Goal: Task Accomplishment & Management: Manage account settings

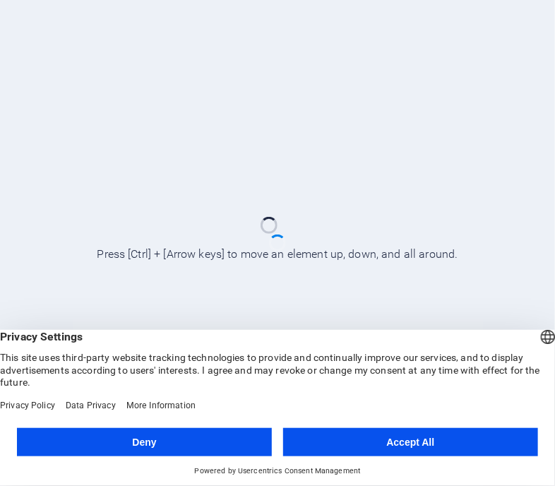
click at [451, 447] on button "Accept All" at bounding box center [410, 442] width 255 height 28
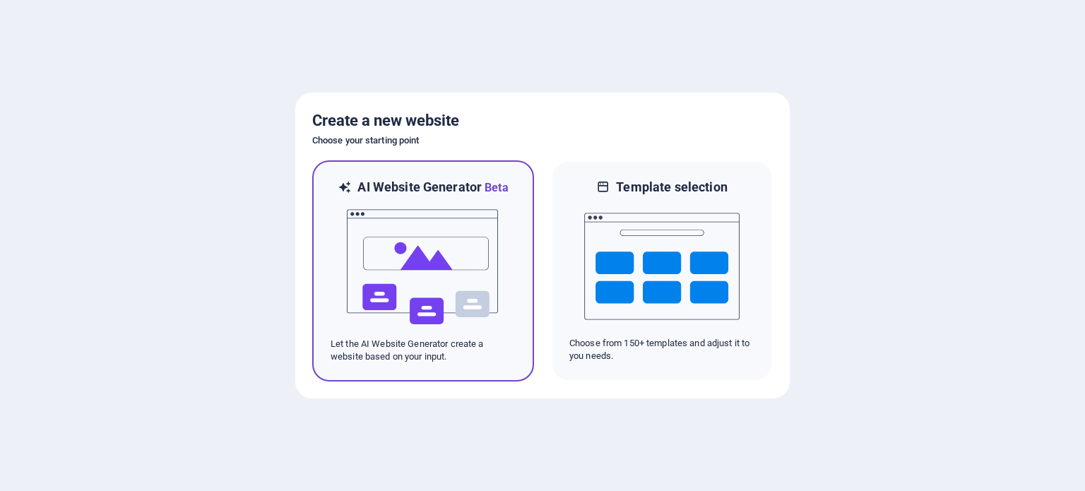
click at [447, 263] on img at bounding box center [422, 266] width 155 height 141
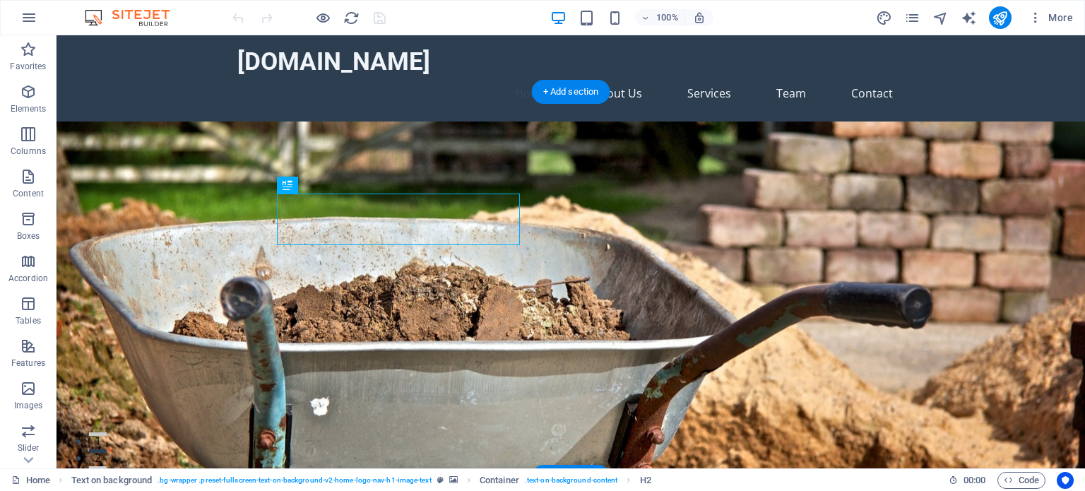
click at [669, 220] on figure at bounding box center [570, 313] width 1028 height 385
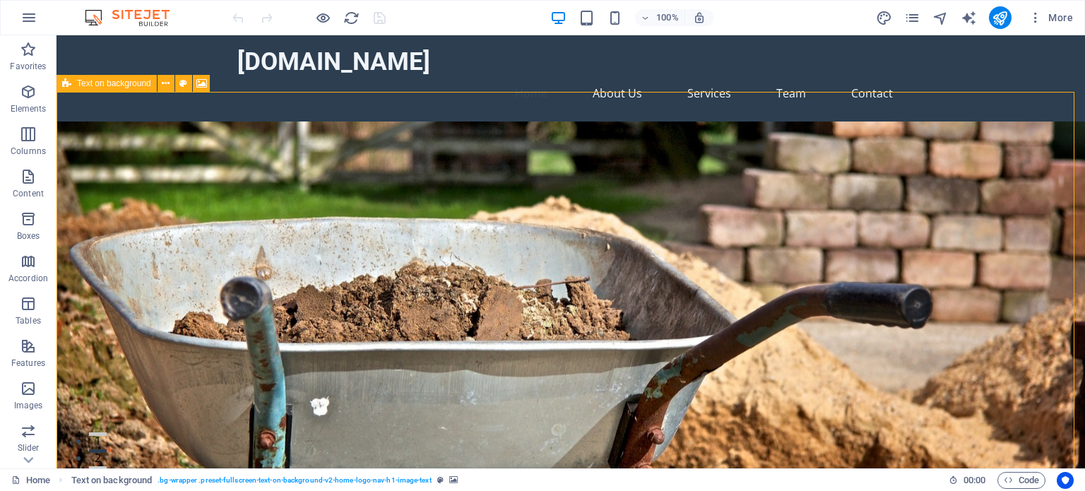
click at [96, 79] on span "Text on background" at bounding box center [114, 83] width 74 height 8
click at [202, 80] on icon at bounding box center [201, 83] width 11 height 15
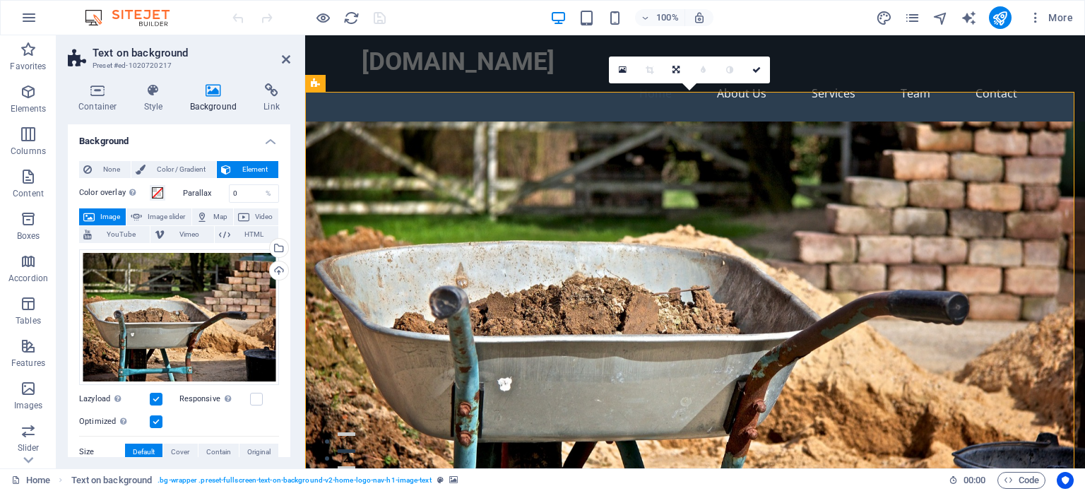
click at [280, 61] on header "Text on background Preset #ed-1020720217" at bounding box center [179, 53] width 222 height 37
click at [286, 62] on icon at bounding box center [286, 59] width 8 height 11
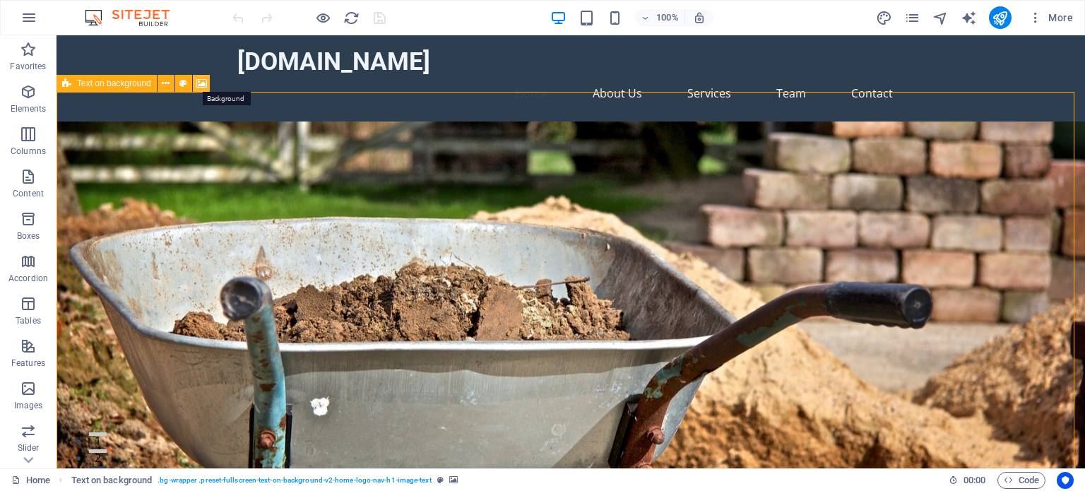
click at [205, 83] on icon at bounding box center [201, 83] width 11 height 15
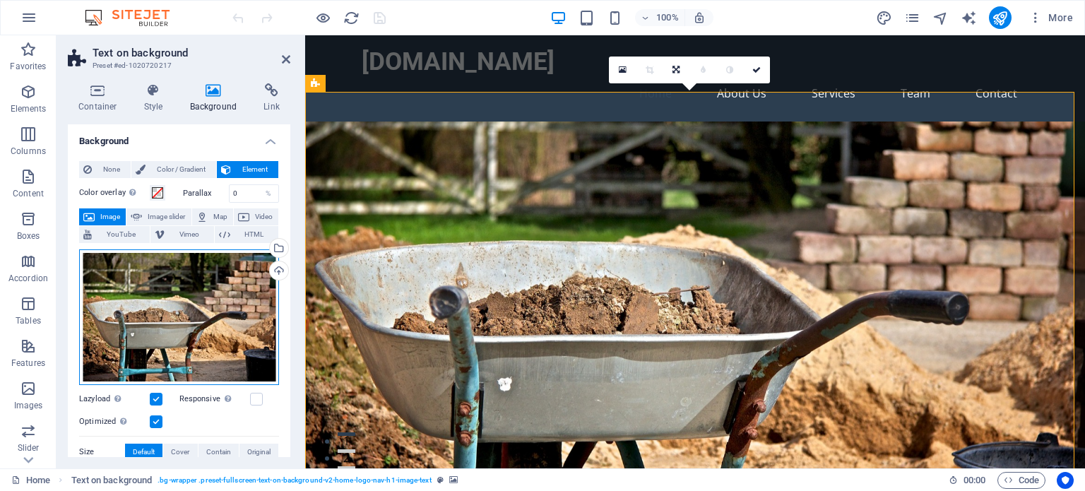
click at [192, 290] on div "Drag files here, click to choose files or select files from Files or our free s…" at bounding box center [179, 317] width 200 height 136
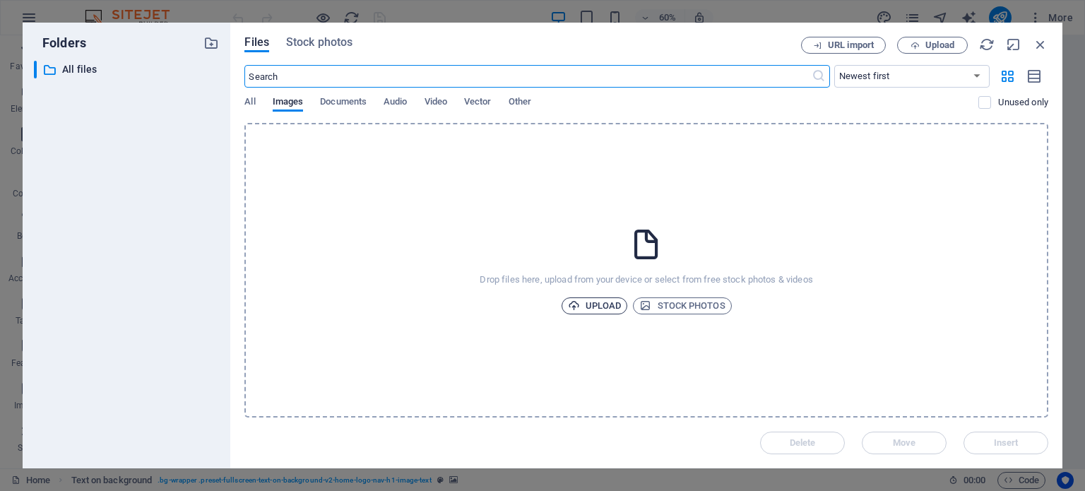
click at [596, 304] on span "Upload" at bounding box center [595, 305] width 54 height 17
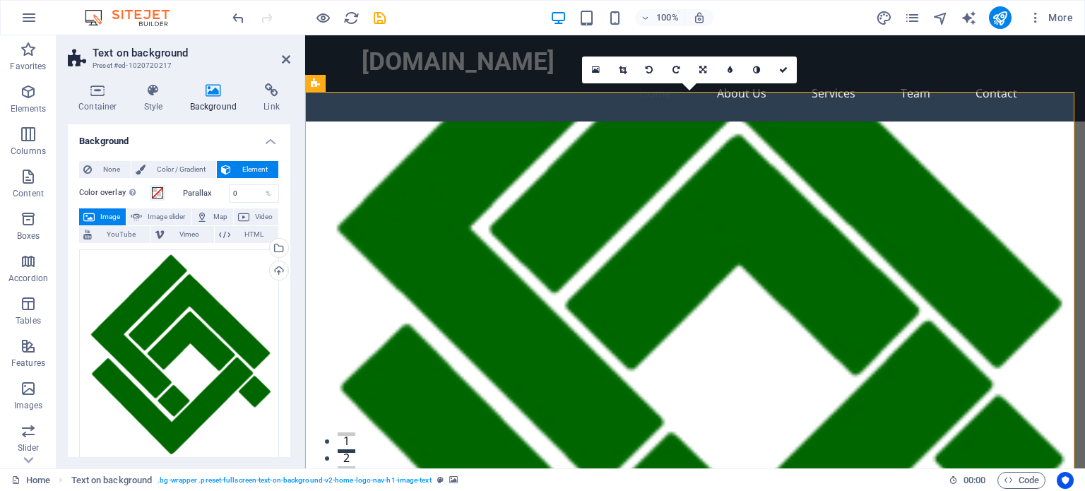
click at [828, 162] on figure at bounding box center [695, 313] width 780 height 385
click at [700, 73] on icon at bounding box center [702, 70] width 7 height 8
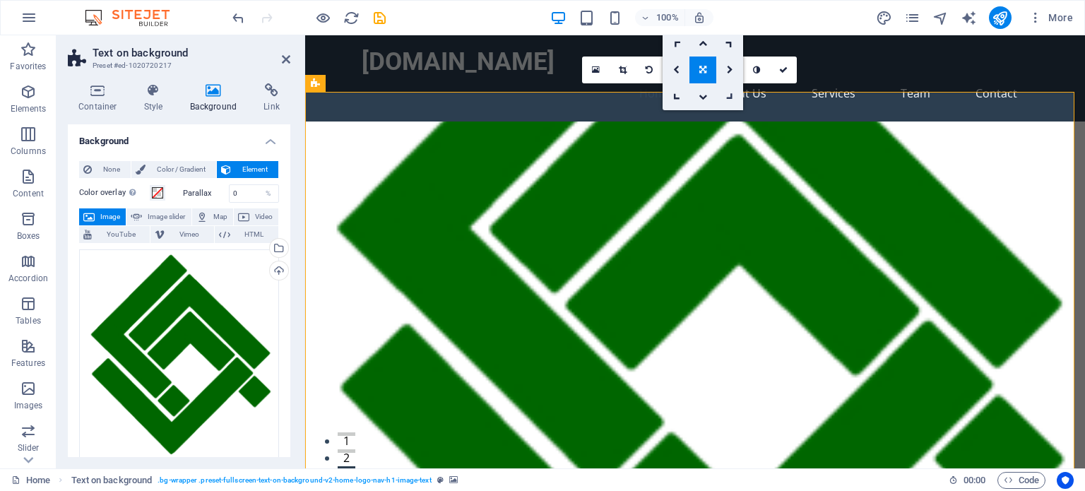
click at [734, 100] on link at bounding box center [729, 96] width 27 height 27
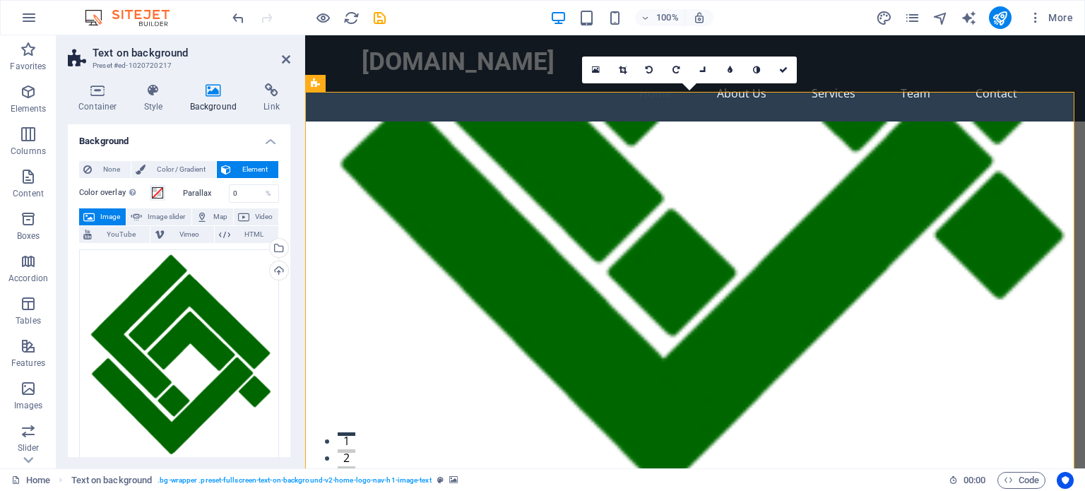
click at [734, 121] on figure at bounding box center [695, 313] width 780 height 385
click at [358, 121] on figure at bounding box center [695, 313] width 780 height 385
click at [483, 58] on div "[DOMAIN_NAME]" at bounding box center [695, 62] width 667 height 30
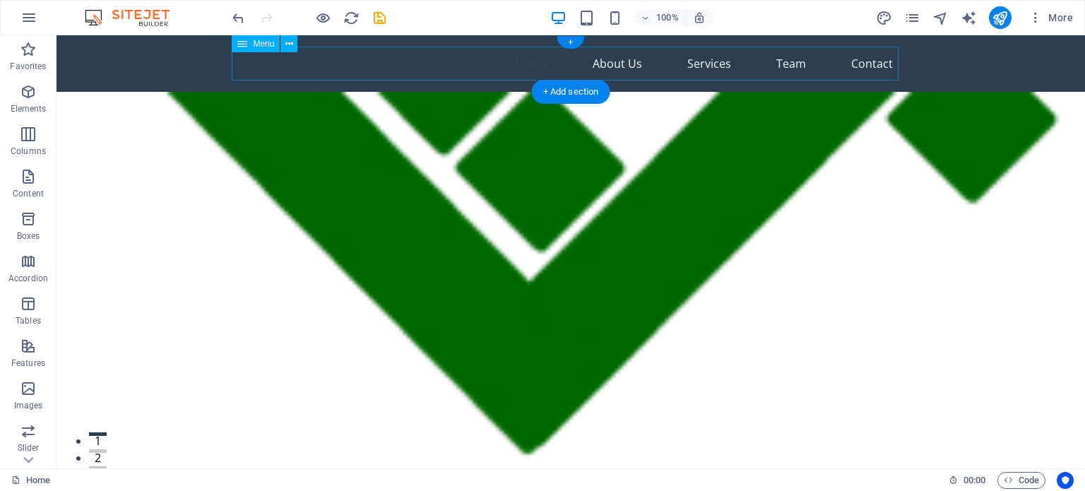
click at [439, 55] on nav "Home About Us Services Team Contact" at bounding box center [570, 64] width 667 height 34
click at [393, 64] on nav "Home About Us Services Team Contact" at bounding box center [570, 64] width 667 height 34
click at [386, 78] on nav "Home About Us Services Team Contact" at bounding box center [570, 64] width 667 height 34
click at [390, 82] on div "Home About Us Services Team Contact" at bounding box center [570, 63] width 1028 height 56
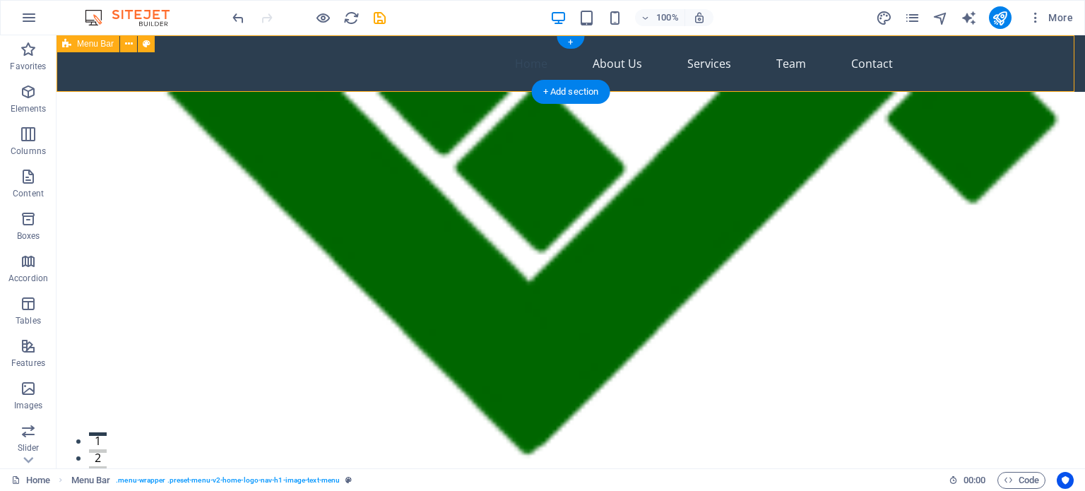
scroll to position [7, 0]
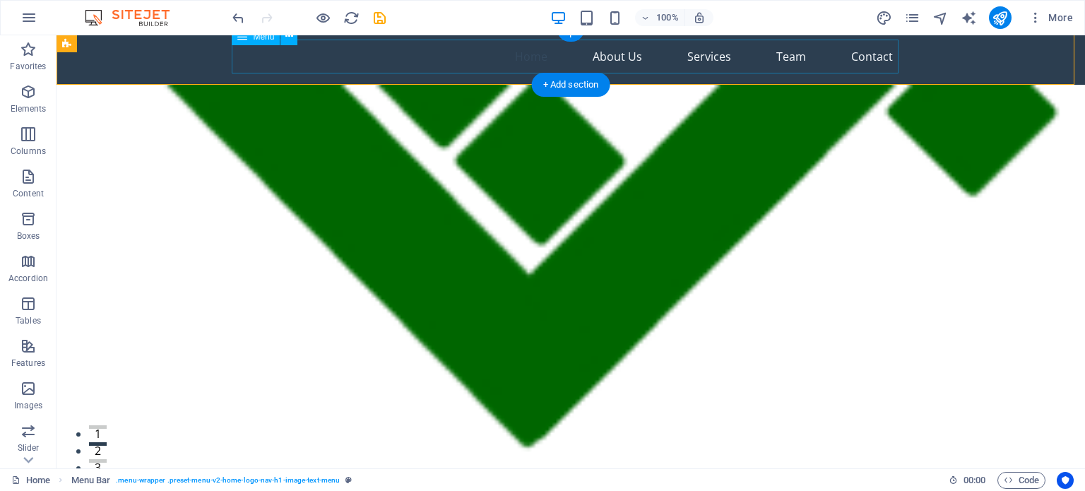
click at [371, 63] on nav "Home About Us Services Team Contact" at bounding box center [570, 57] width 667 height 34
click at [188, 58] on div "Home About Us Services Team Contact" at bounding box center [570, 56] width 1028 height 56
click at [415, 53] on nav "Home About Us Services Team Contact" at bounding box center [570, 57] width 667 height 34
click at [376, 56] on nav "Home About Us Services Team Contact" at bounding box center [570, 57] width 667 height 34
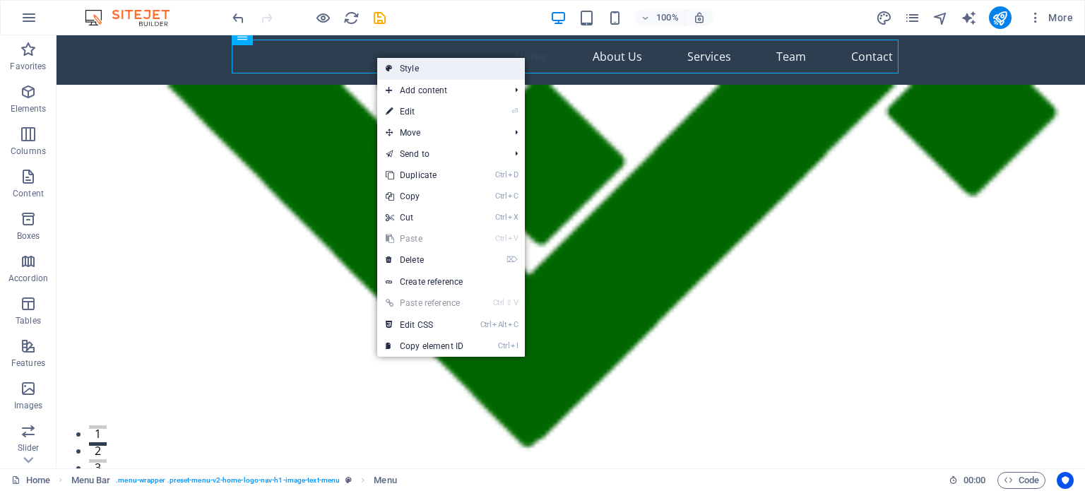
click at [426, 73] on link "Style" at bounding box center [451, 68] width 148 height 21
select select "rem"
select select "preset-menu-v2-home-logo-nav-h1-image-text-menu"
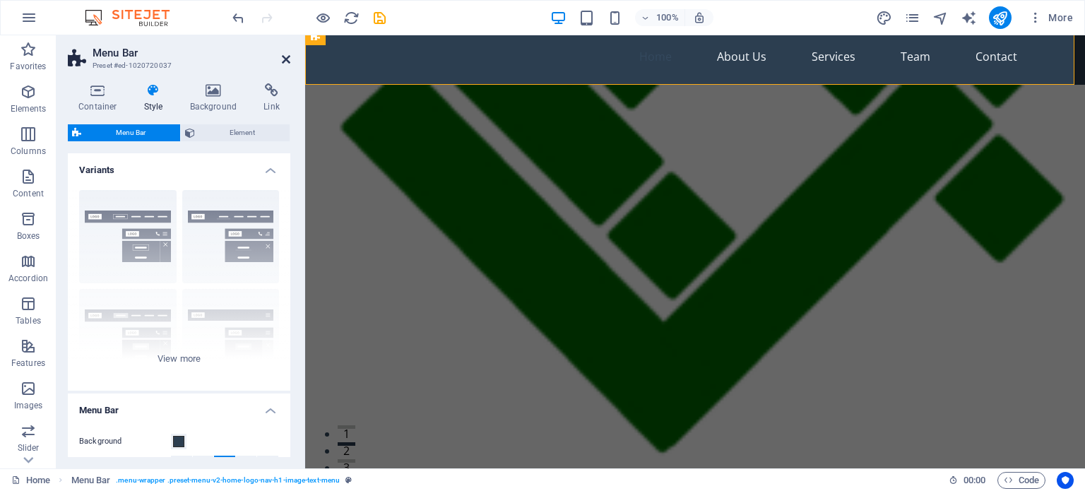
click at [287, 61] on icon at bounding box center [286, 59] width 8 height 11
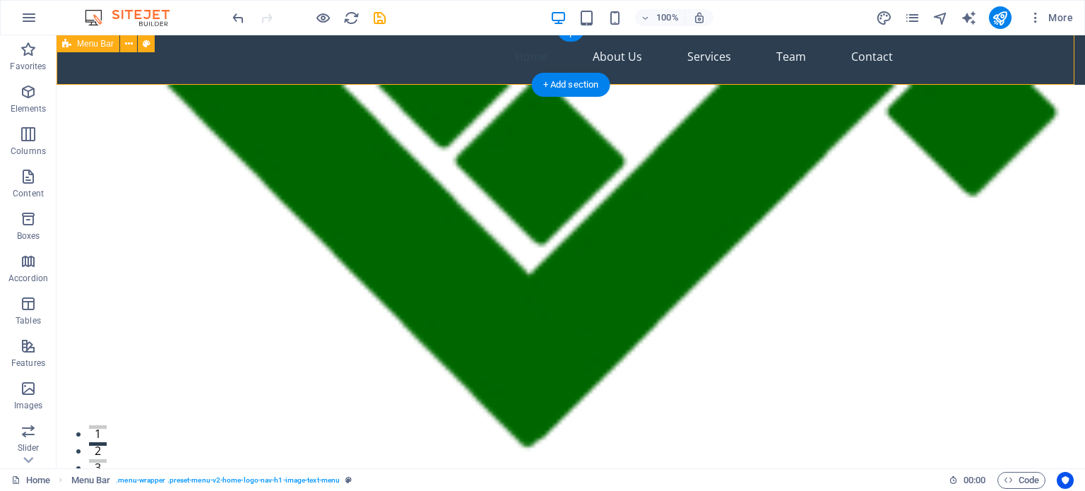
click at [88, 61] on div "Home About Us Services Team Contact" at bounding box center [570, 56] width 1028 height 56
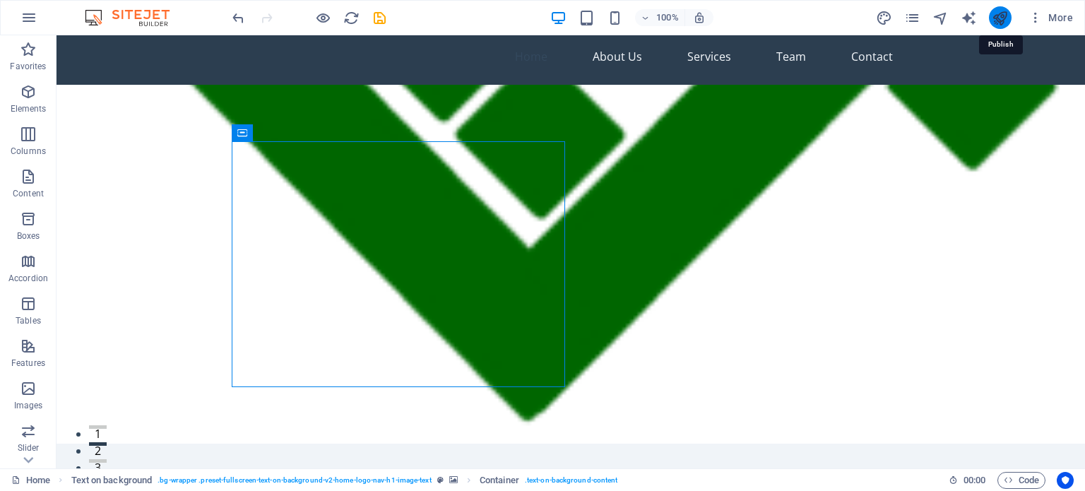
click at [1005, 12] on icon "publish" at bounding box center [999, 18] width 16 height 16
checkbox input "false"
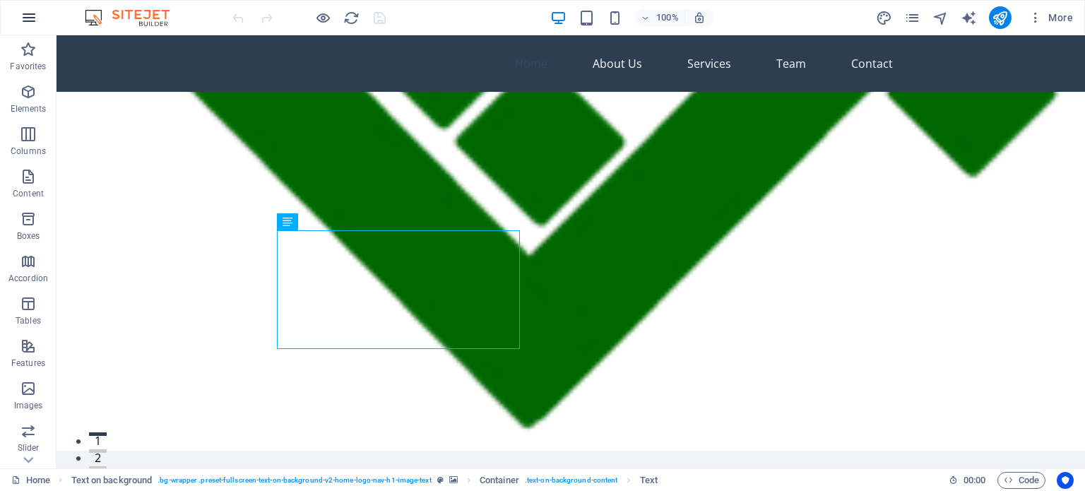
click at [34, 15] on icon "button" at bounding box center [28, 17] width 17 height 17
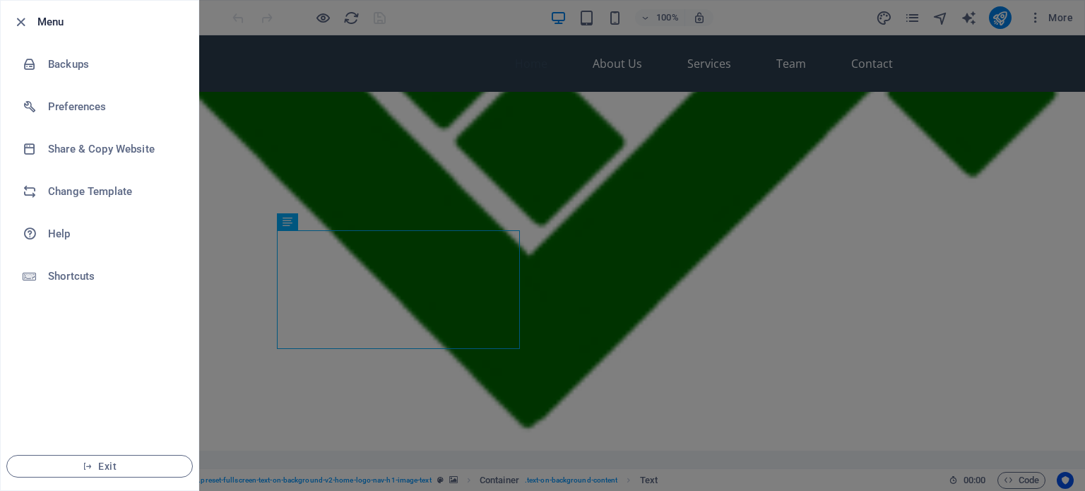
click at [306, 70] on div at bounding box center [542, 245] width 1085 height 491
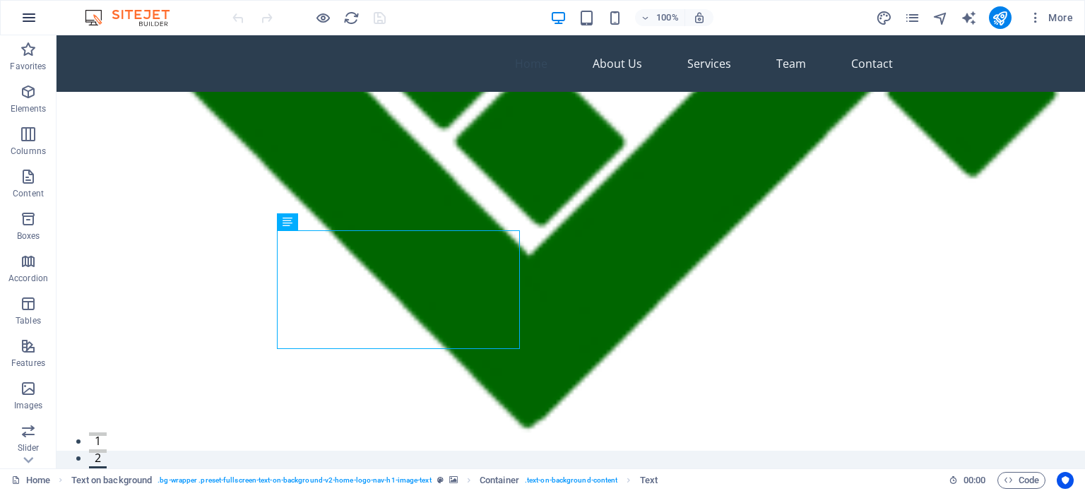
click at [25, 17] on icon "button" at bounding box center [28, 17] width 17 height 17
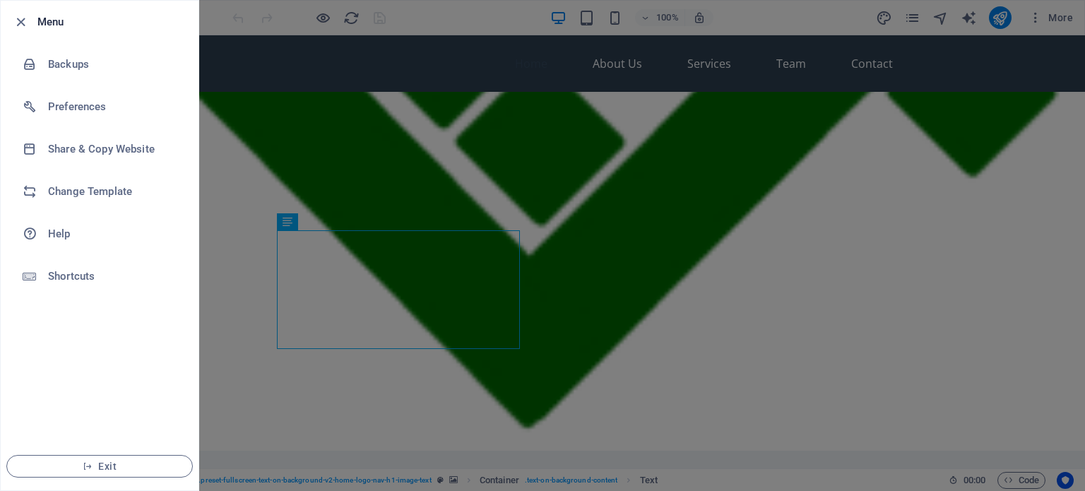
click at [51, 25] on h6 "Menu" at bounding box center [112, 21] width 150 height 17
click at [424, 121] on div at bounding box center [542, 245] width 1085 height 491
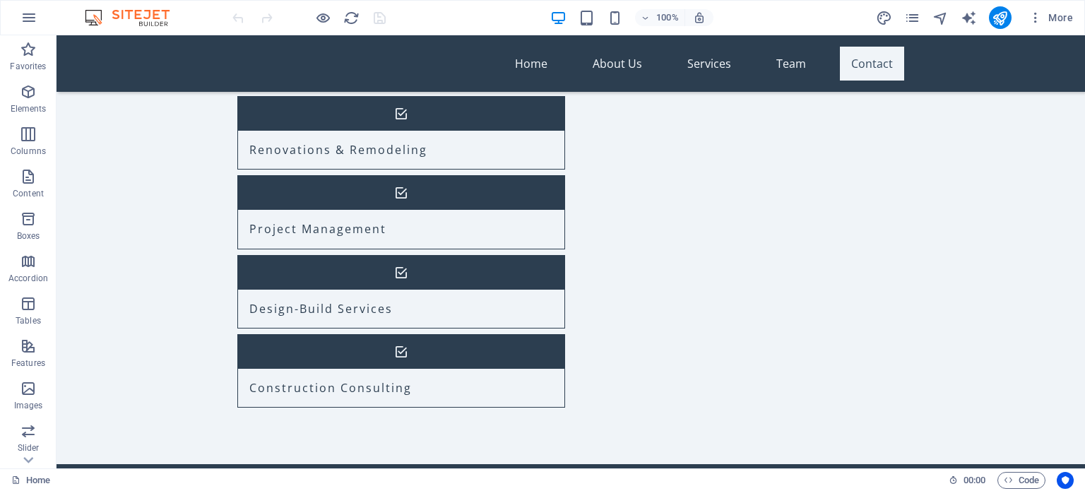
scroll to position [2756, 0]
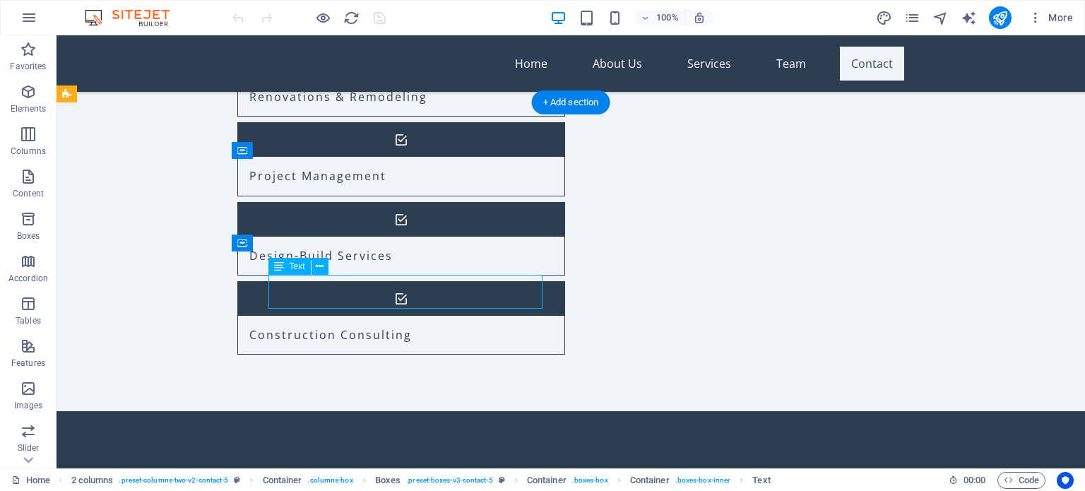
drag, startPoint x: 398, startPoint y: 299, endPoint x: 325, endPoint y: 304, distance: 72.9
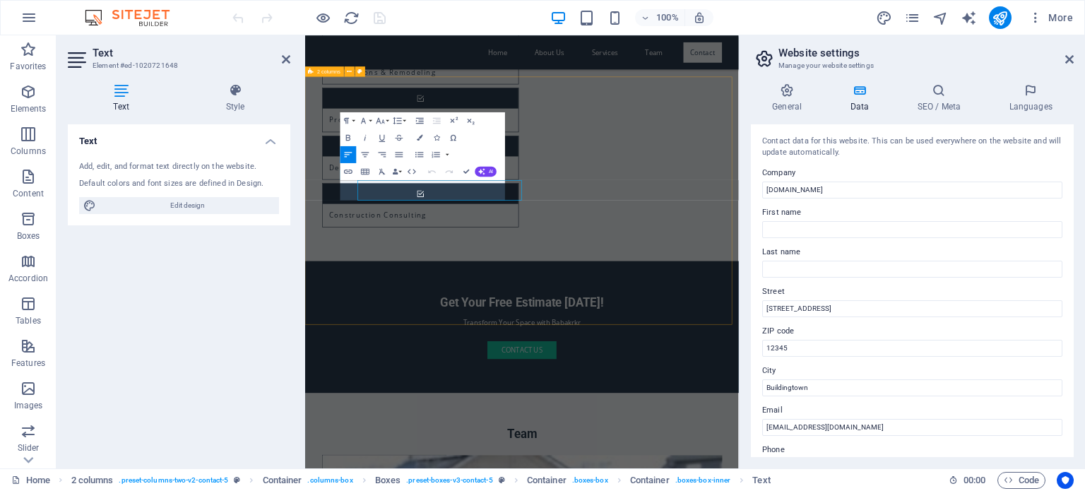
scroll to position [2756, 0]
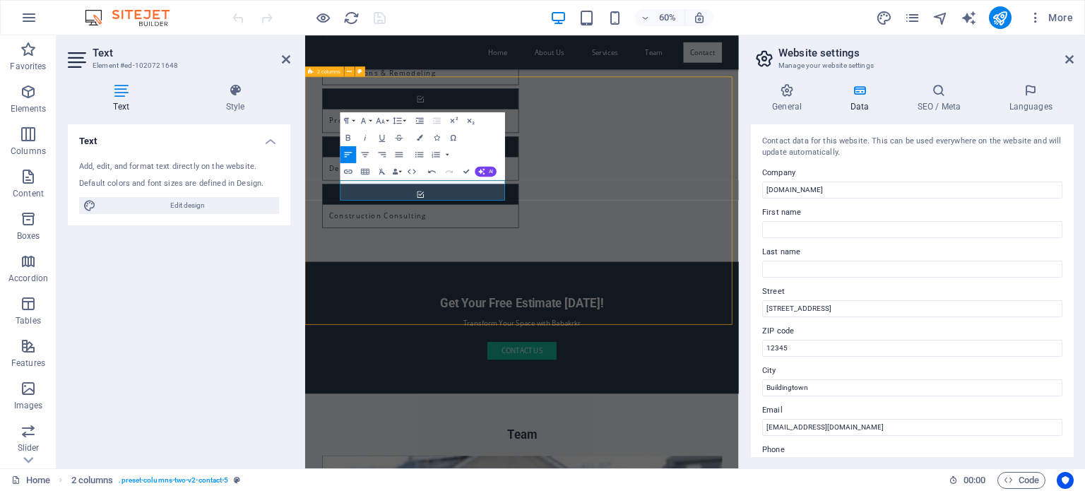
scroll to position [2756, 0]
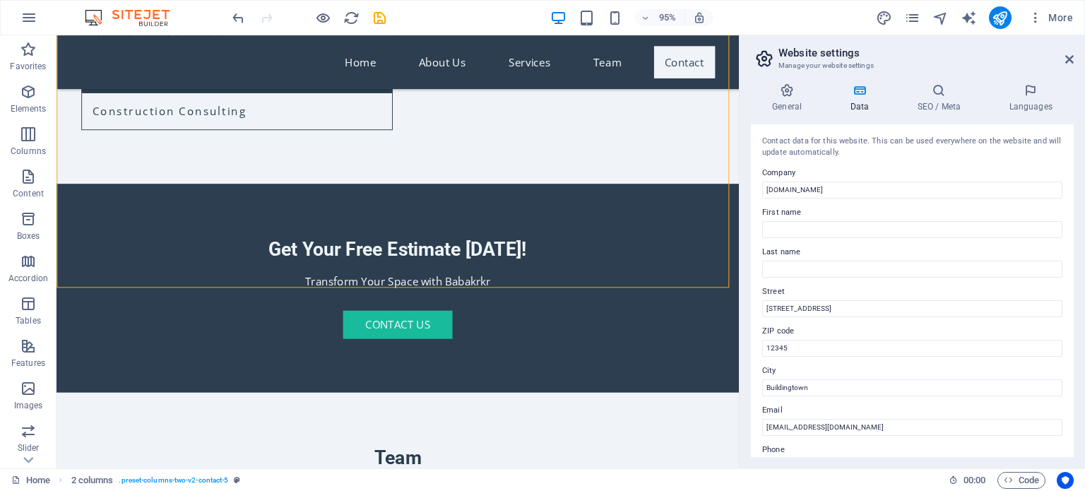
scroll to position [3022, 0]
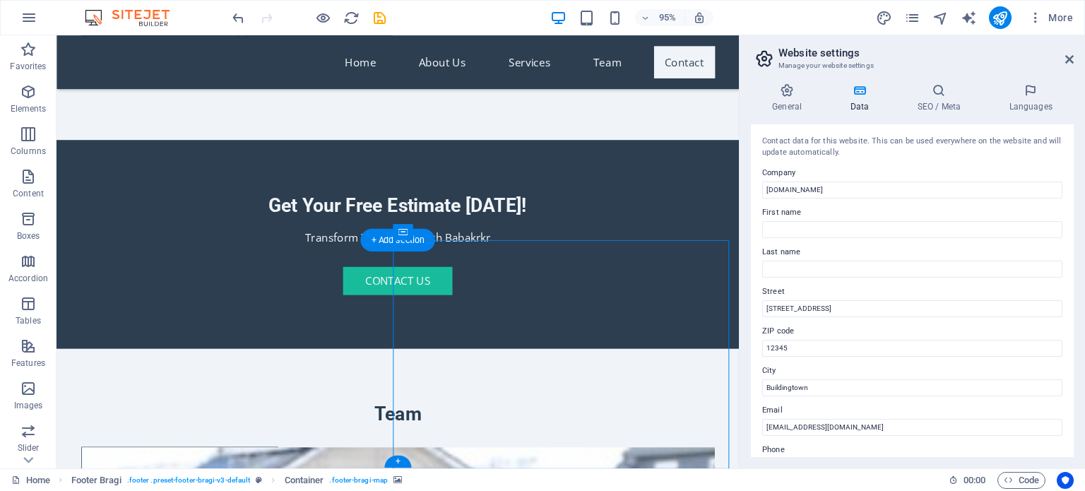
select select "px"
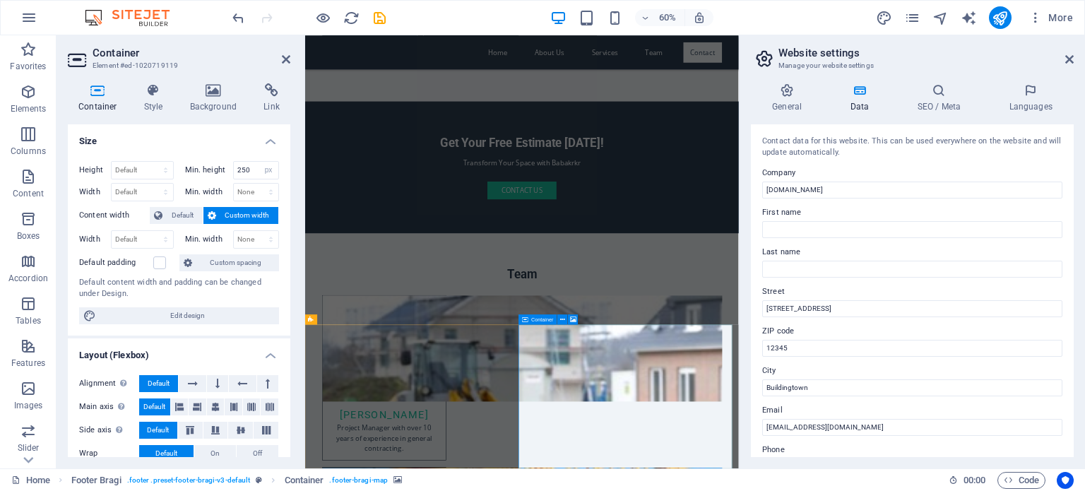
scroll to position [2756, 0]
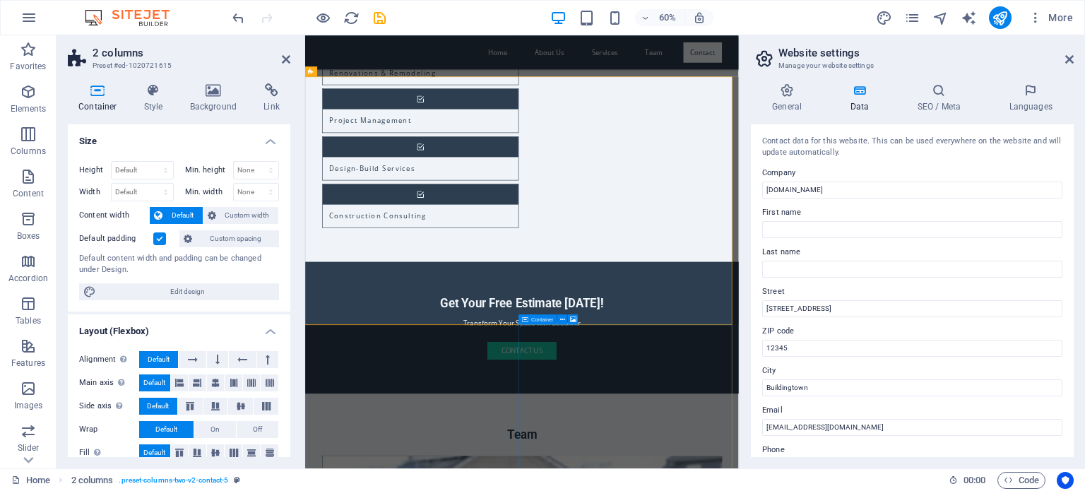
select select "px"
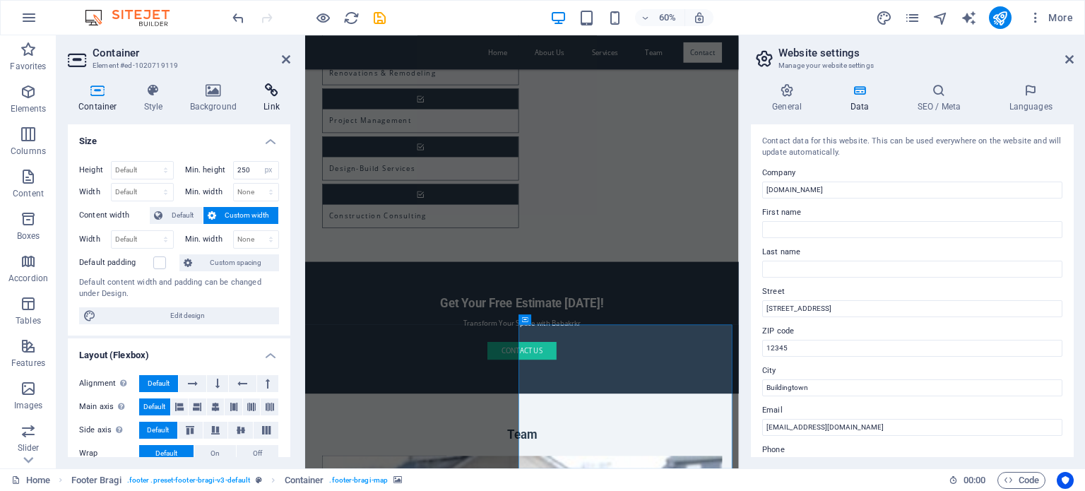
click at [271, 107] on h4 "Link" at bounding box center [271, 98] width 37 height 30
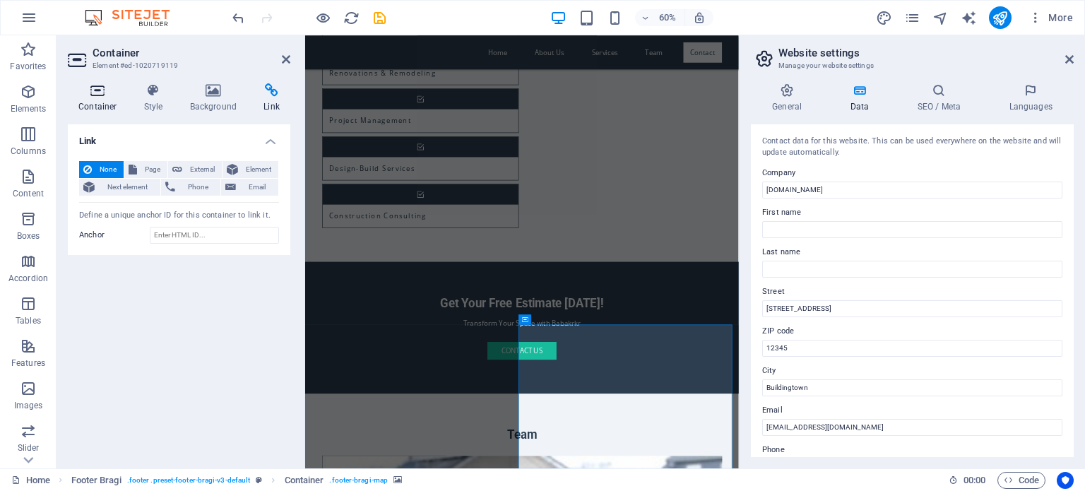
click at [90, 102] on h4 "Container" at bounding box center [101, 98] width 66 height 30
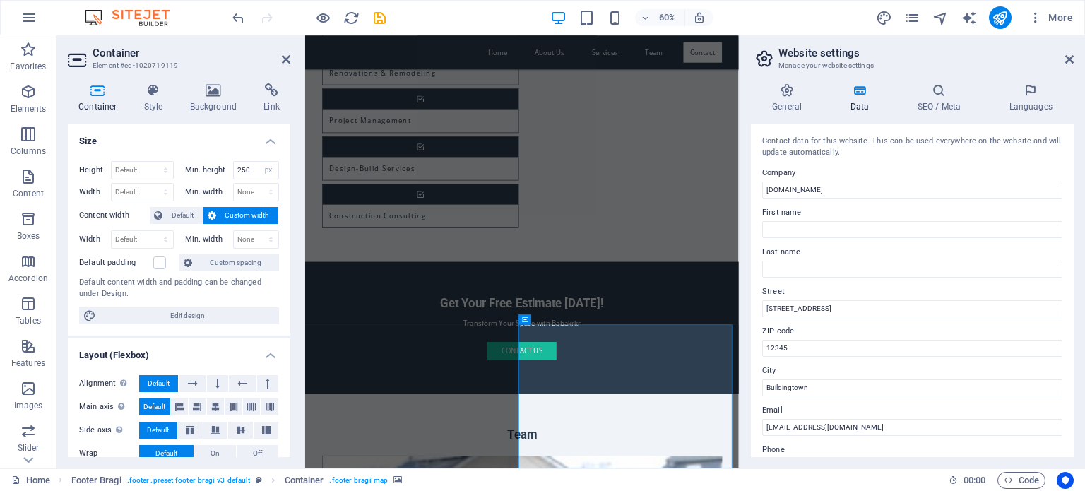
click at [285, 369] on div "Alignment Determines the flex direction. Default Main axis Determine how elemen…" at bounding box center [179, 430] width 222 height 133
click at [286, 369] on div "Alignment Determines the flex direction. Default Main axis Determine how elemen…" at bounding box center [179, 430] width 222 height 133
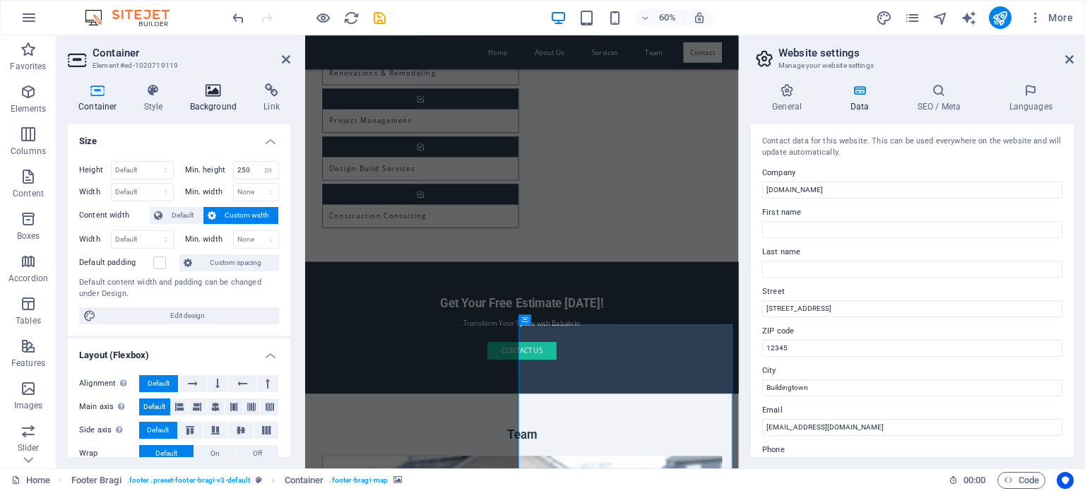
click at [209, 87] on icon at bounding box center [213, 90] width 68 height 14
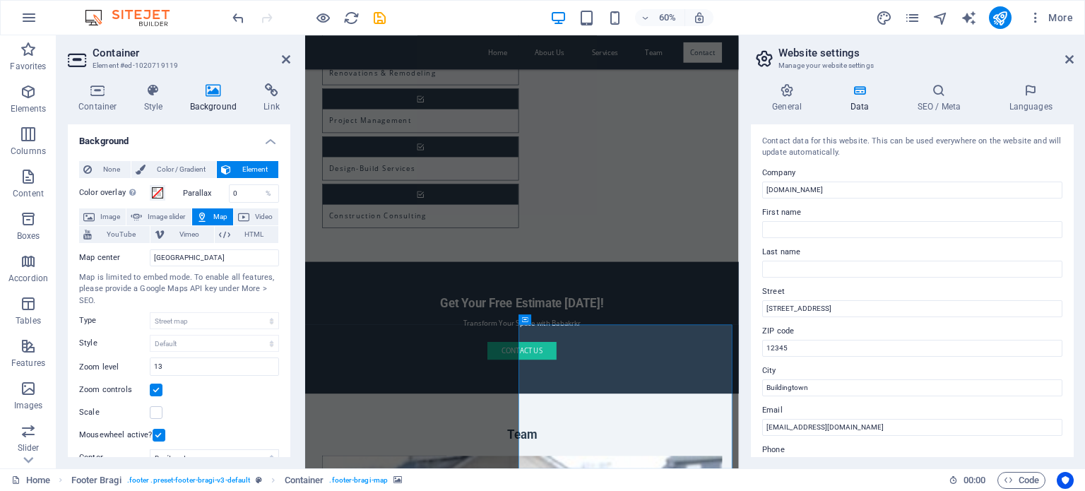
click at [91, 80] on div "Container Style Background Link Size Height Default px rem % vh vw Min. height …" at bounding box center [178, 270] width 245 height 396
click at [97, 90] on icon at bounding box center [98, 90] width 60 height 14
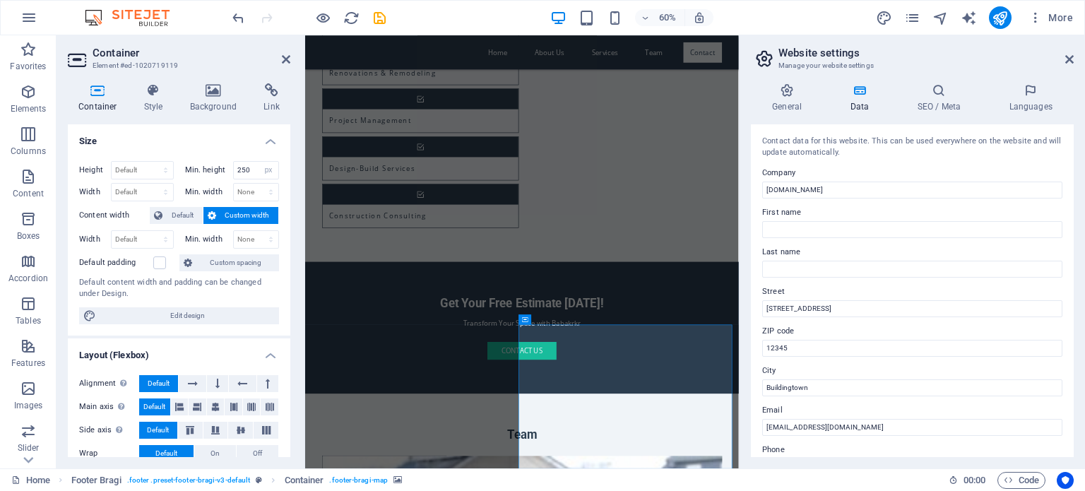
click at [291, 338] on div "Container Style Background Link Size Height Default px rem % vh vw Min. height …" at bounding box center [178, 270] width 245 height 396
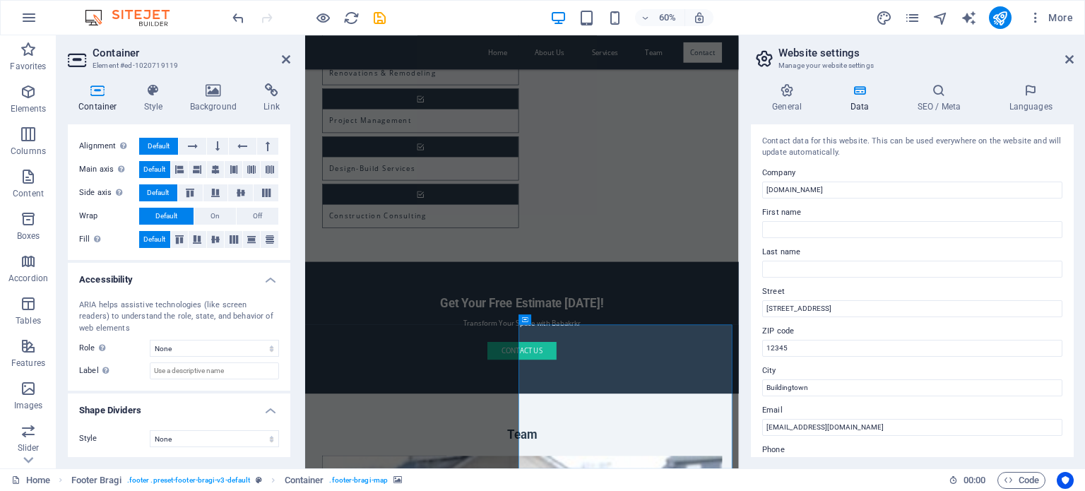
scroll to position [227, 0]
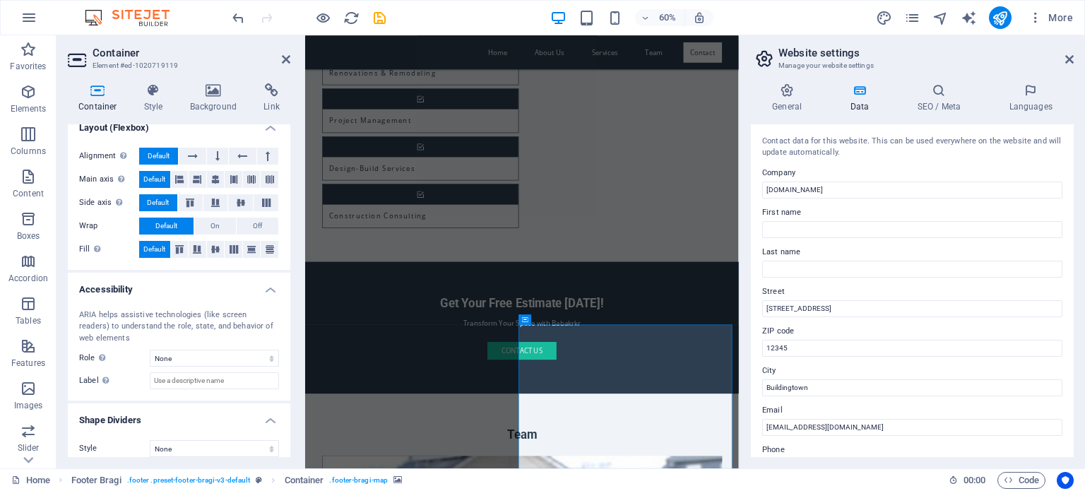
drag, startPoint x: 288, startPoint y: 313, endPoint x: 9, endPoint y: 686, distance: 465.0
click at [543, 318] on span "Container" at bounding box center [542, 318] width 22 height 5
click at [525, 322] on icon at bounding box center [525, 319] width 6 height 10
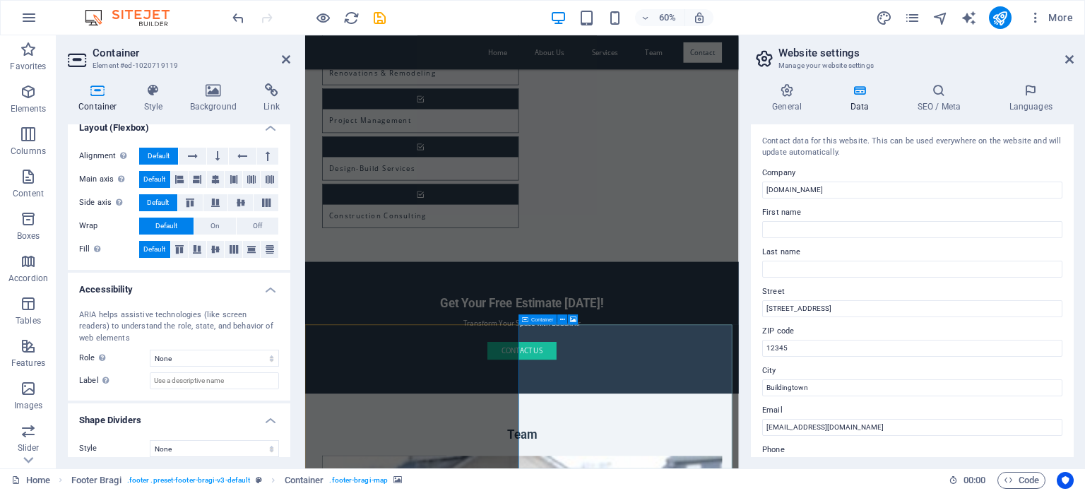
click at [525, 322] on icon at bounding box center [525, 319] width 6 height 10
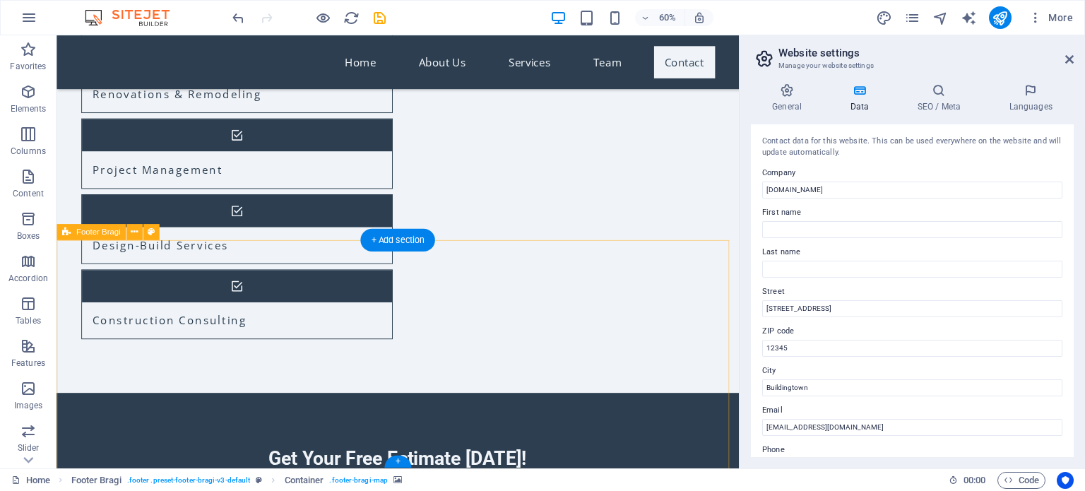
scroll to position [3022, 0]
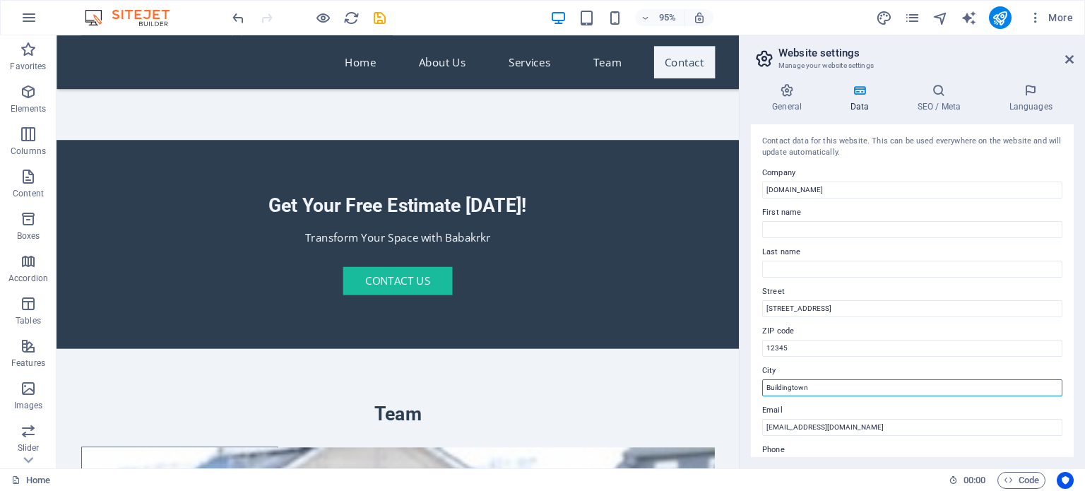
click at [941, 386] on input "Buildingtown" at bounding box center [912, 387] width 300 height 17
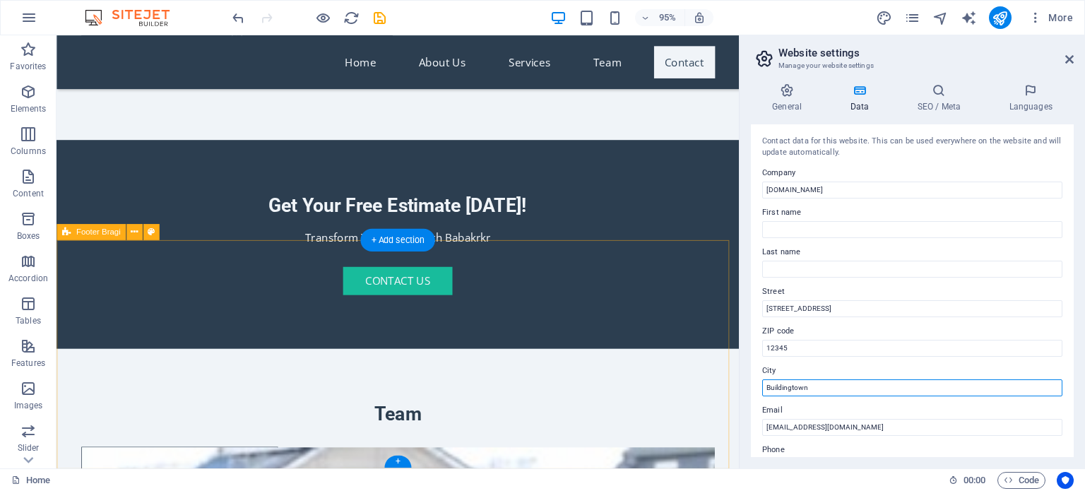
drag, startPoint x: 883, startPoint y: 419, endPoint x: 659, endPoint y: 412, distance: 223.9
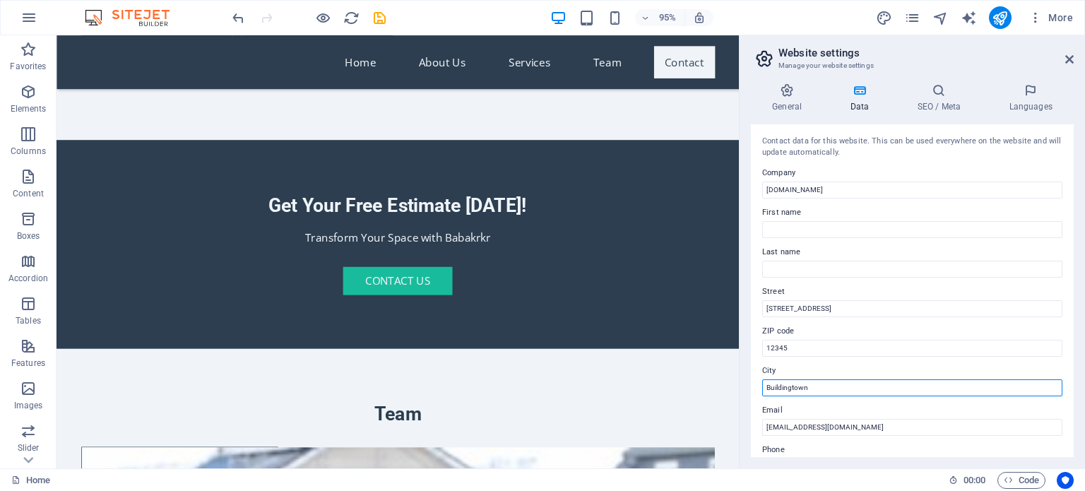
click at [825, 387] on input "Buildingtown" at bounding box center [912, 387] width 300 height 17
drag, startPoint x: 825, startPoint y: 387, endPoint x: 752, endPoint y: 392, distance: 72.9
click at [752, 392] on div "Contact data for this website. This can be used everywhere on the website and w…" at bounding box center [912, 290] width 323 height 333
type input "[GEOGRAPHIC_DATA]"
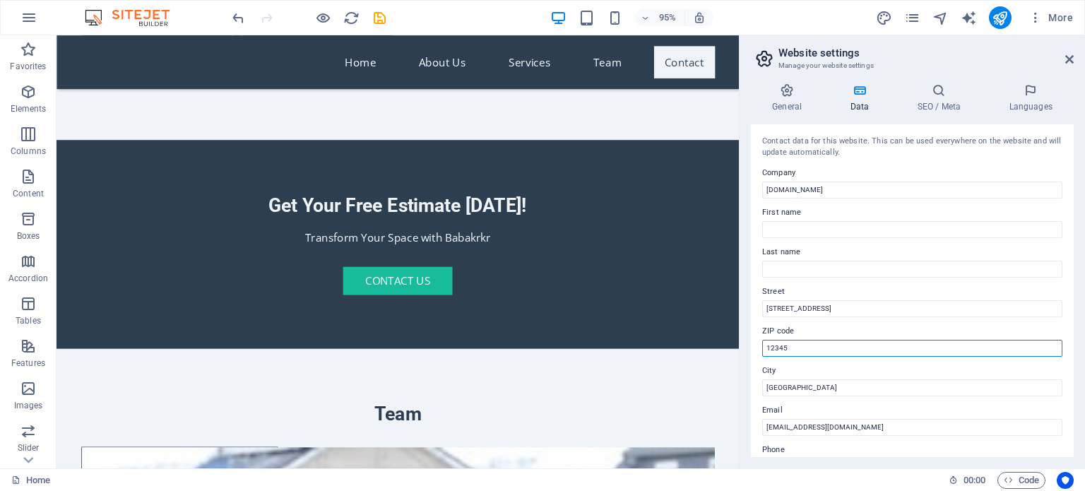
click at [818, 345] on input "12345" at bounding box center [912, 348] width 300 height 17
type input "00110"
click at [847, 310] on input "123 Construction Ave" at bounding box center [912, 308] width 300 height 17
drag, startPoint x: 903, startPoint y: 345, endPoint x: 727, endPoint y: 321, distance: 178.1
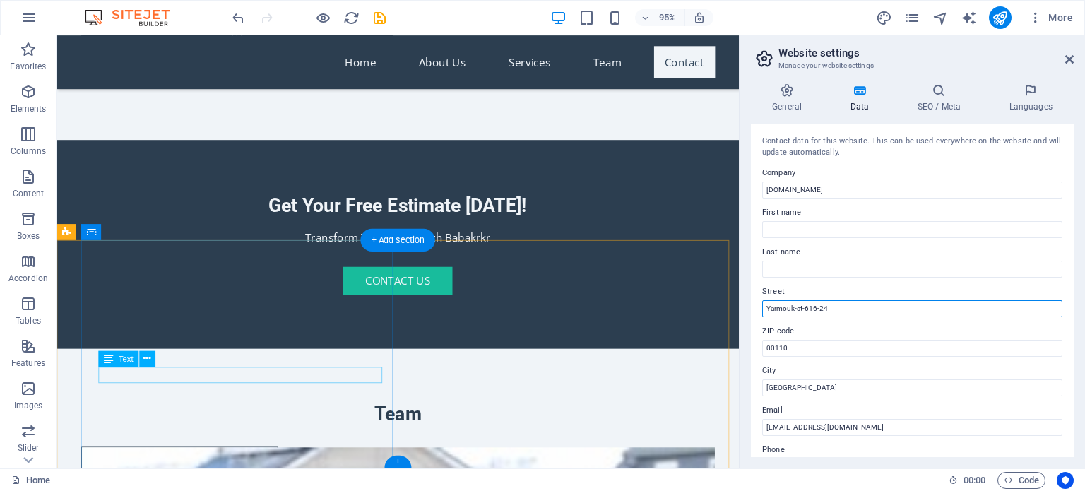
type input "Yarmouk-st-616-24"
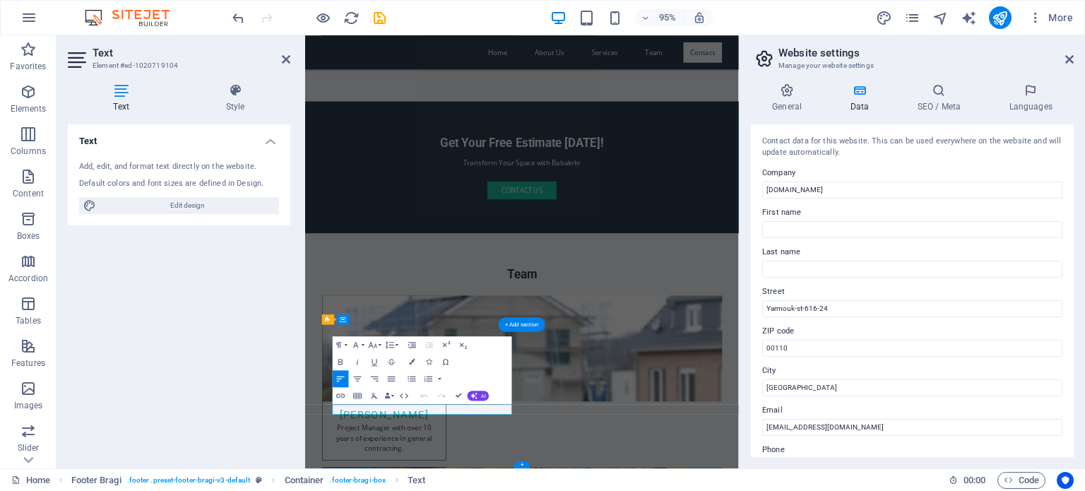
scroll to position [2756, 0]
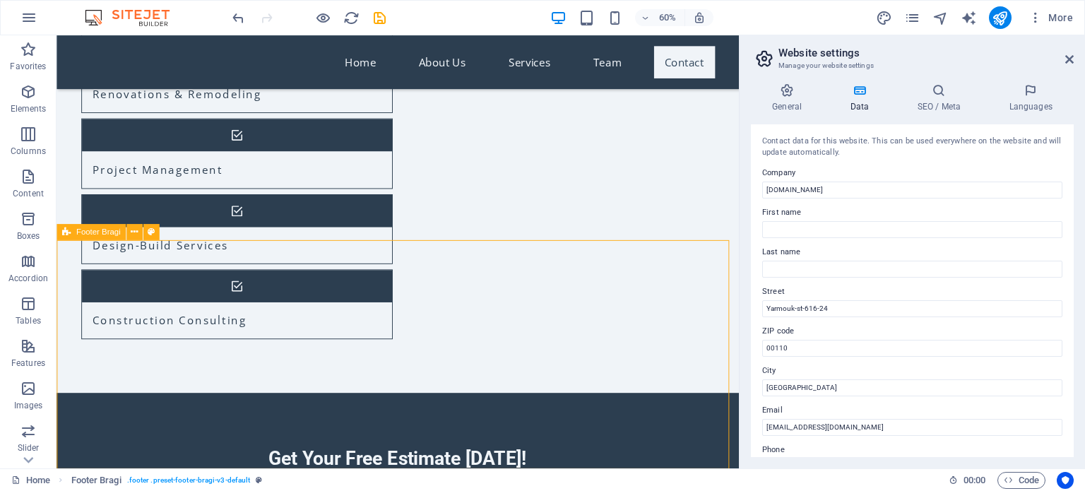
scroll to position [3022, 0]
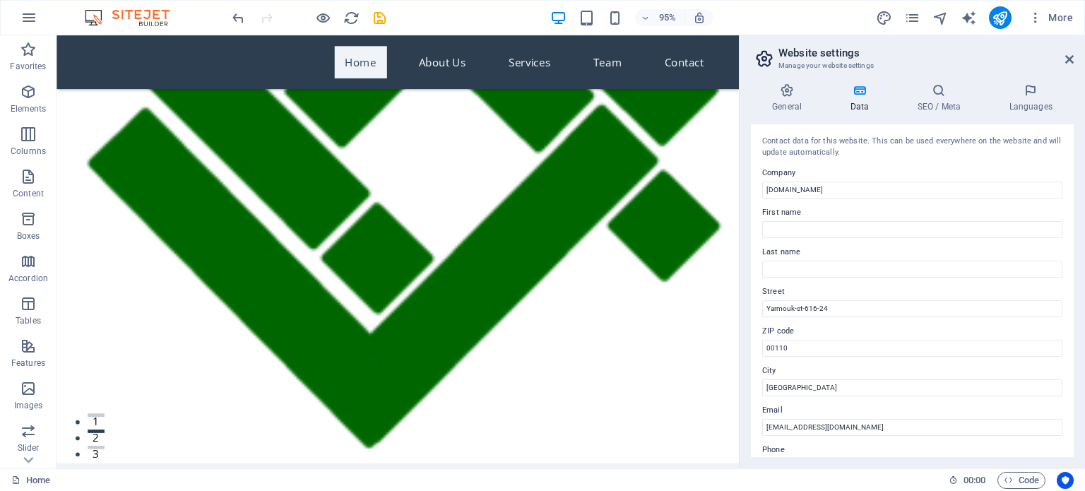
scroll to position [0, 0]
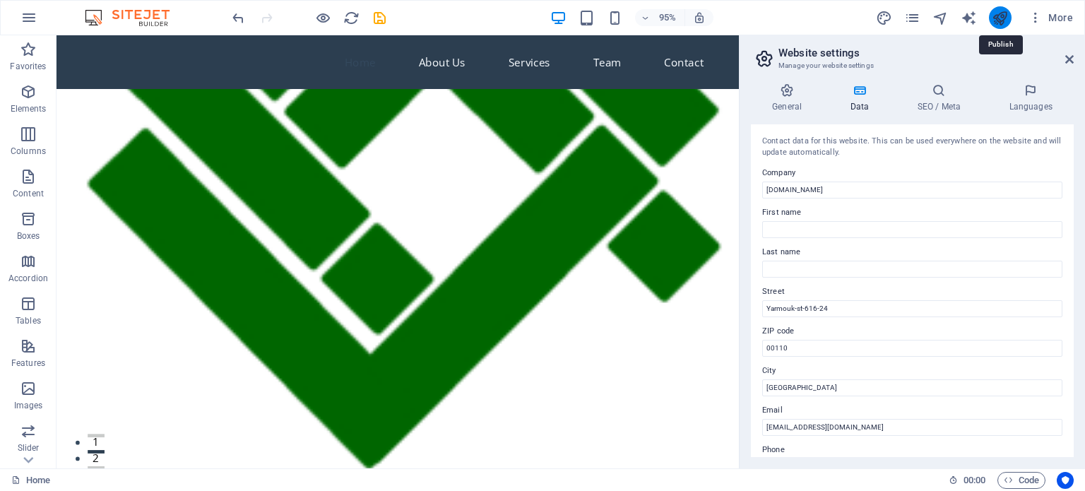
click at [1001, 13] on icon "publish" at bounding box center [999, 18] width 16 height 16
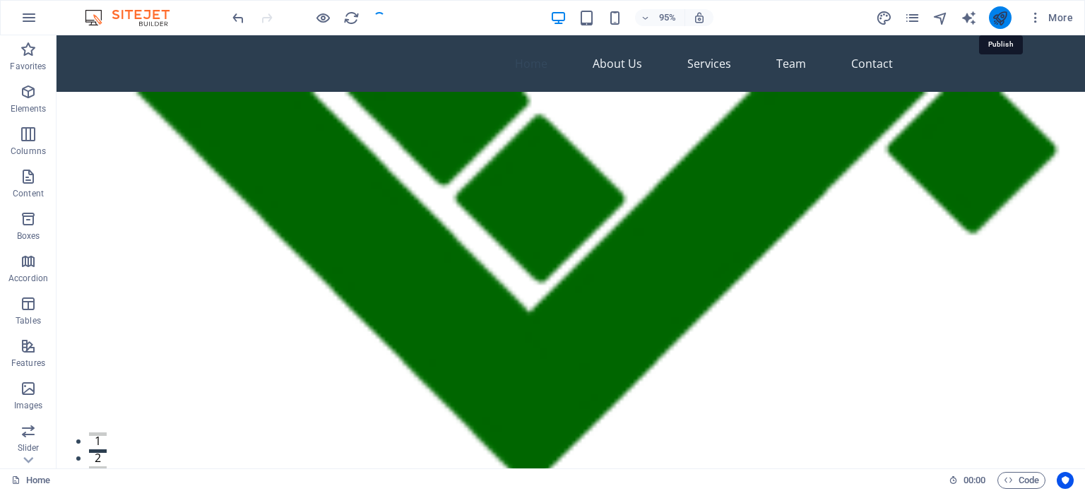
checkbox input "false"
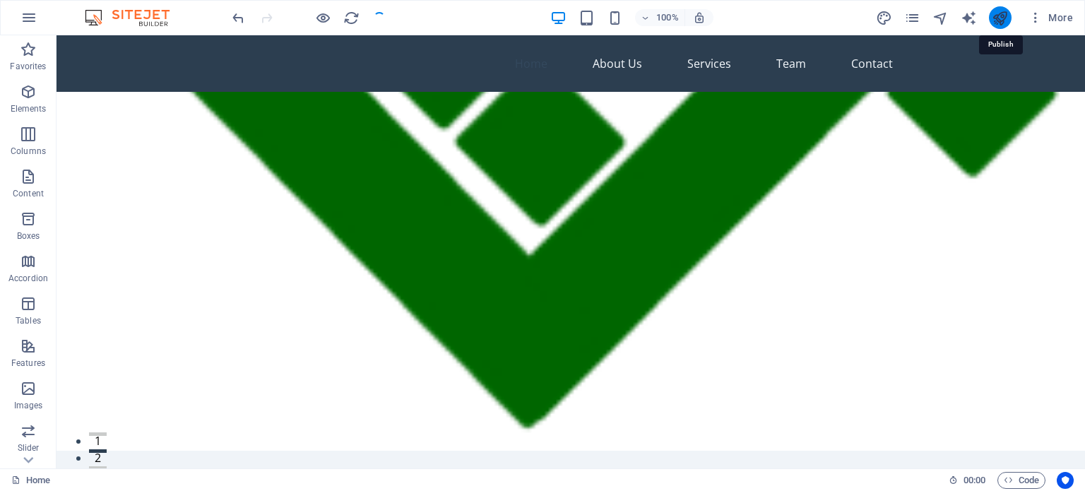
click at [1001, 13] on icon "publish" at bounding box center [999, 18] width 16 height 16
